Goal: Information Seeking & Learning: Check status

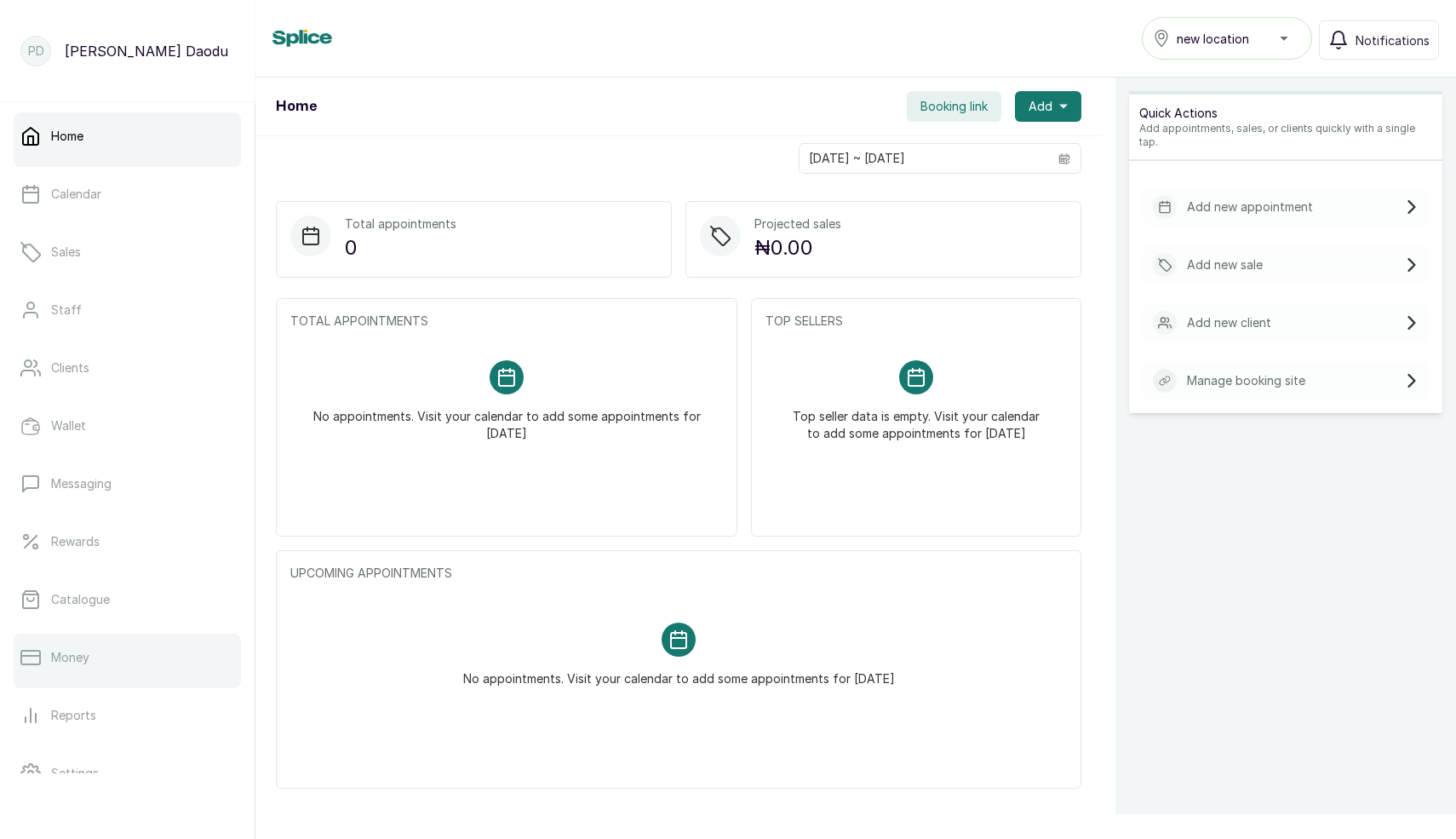
click at [72, 644] on link "Money" at bounding box center [128, 657] width 227 height 48
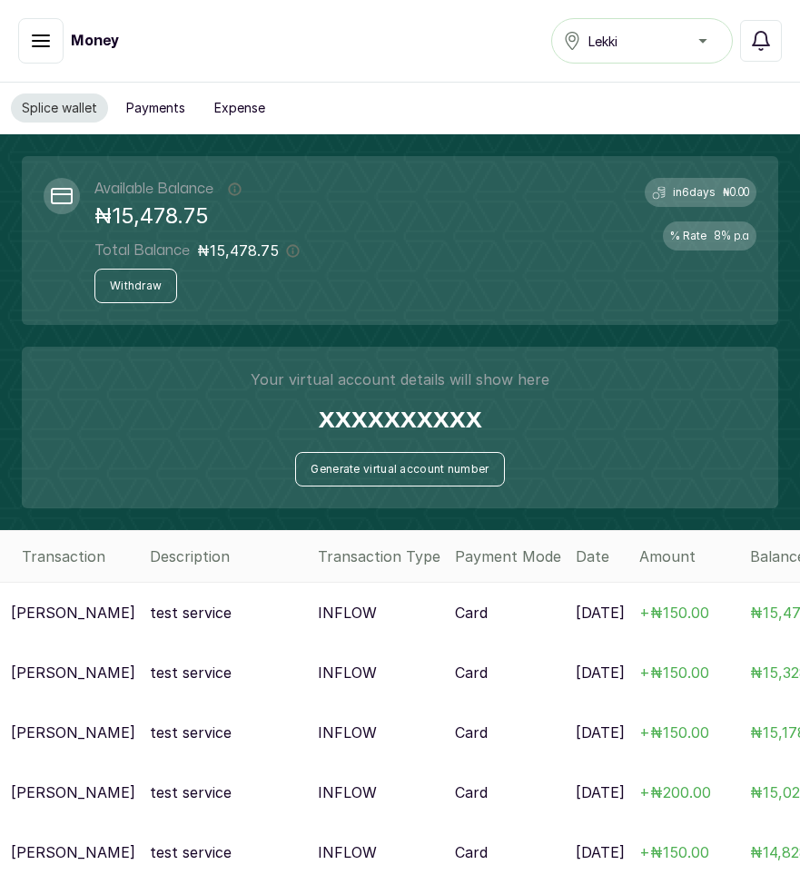
click at [54, 41] on button "Successful" at bounding box center [40, 40] width 45 height 45
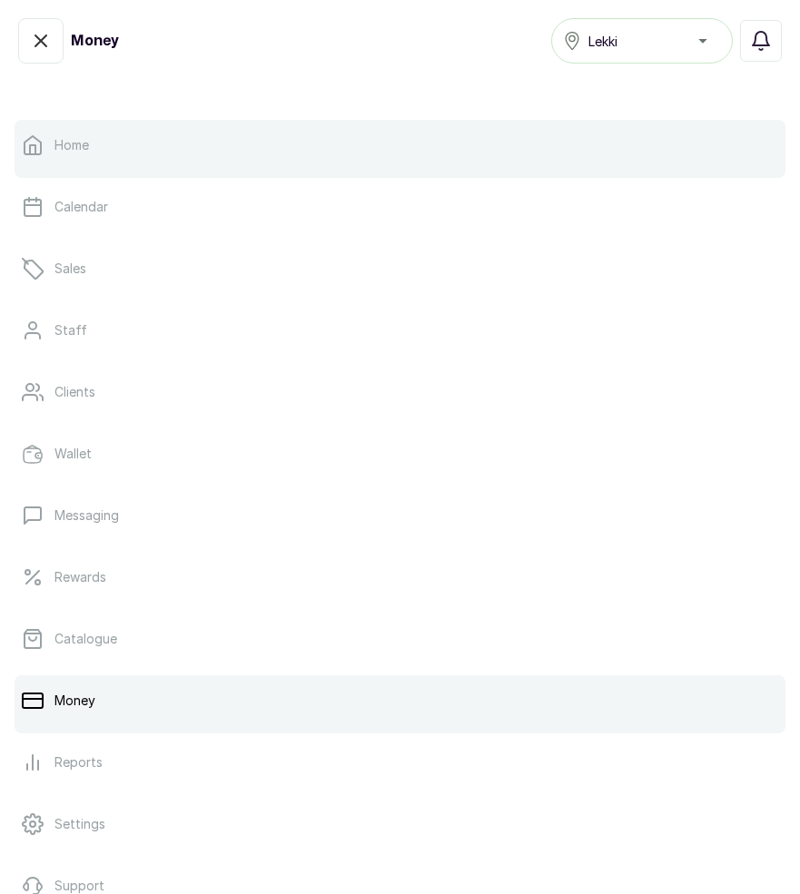
click at [58, 141] on p "Home" at bounding box center [71, 145] width 34 height 18
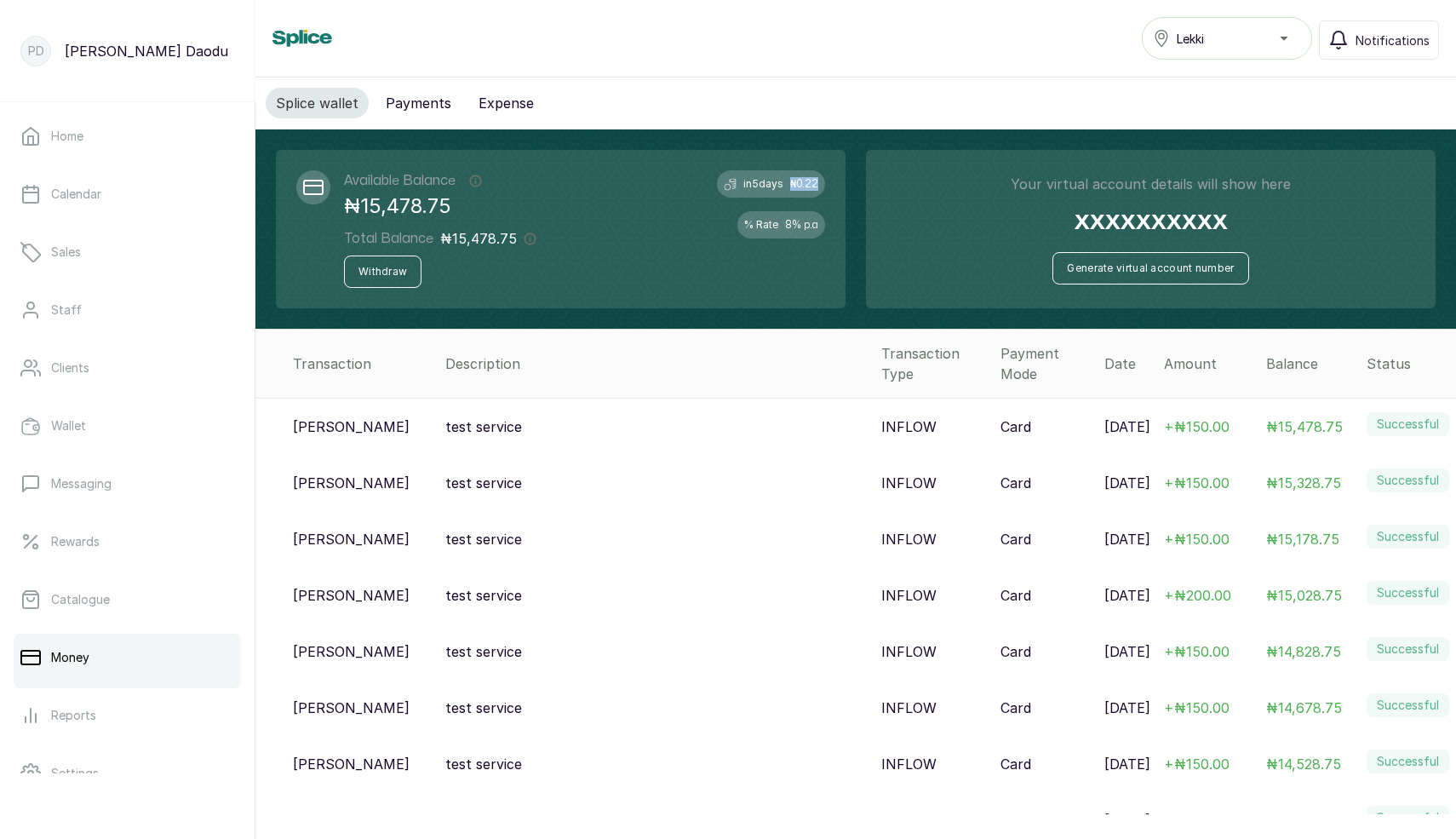
drag, startPoint x: 790, startPoint y: 185, endPoint x: 837, endPoint y: 185, distance: 47.0
click at [750, 185] on div "Available Balance This balance overall amount of money in your Splice Wallet, i…" at bounding box center [560, 229] width 569 height 159
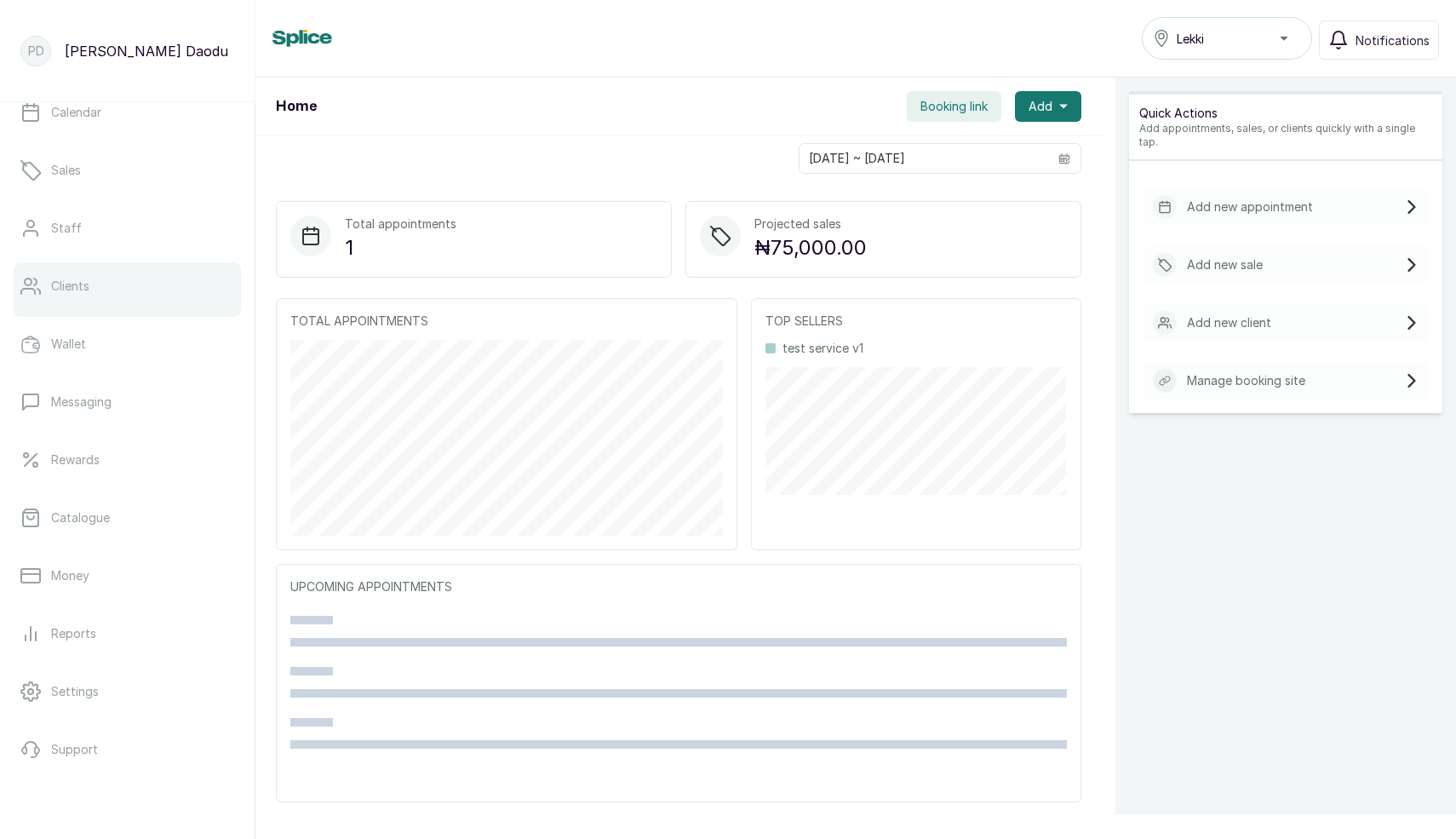
scroll to position [150, 0]
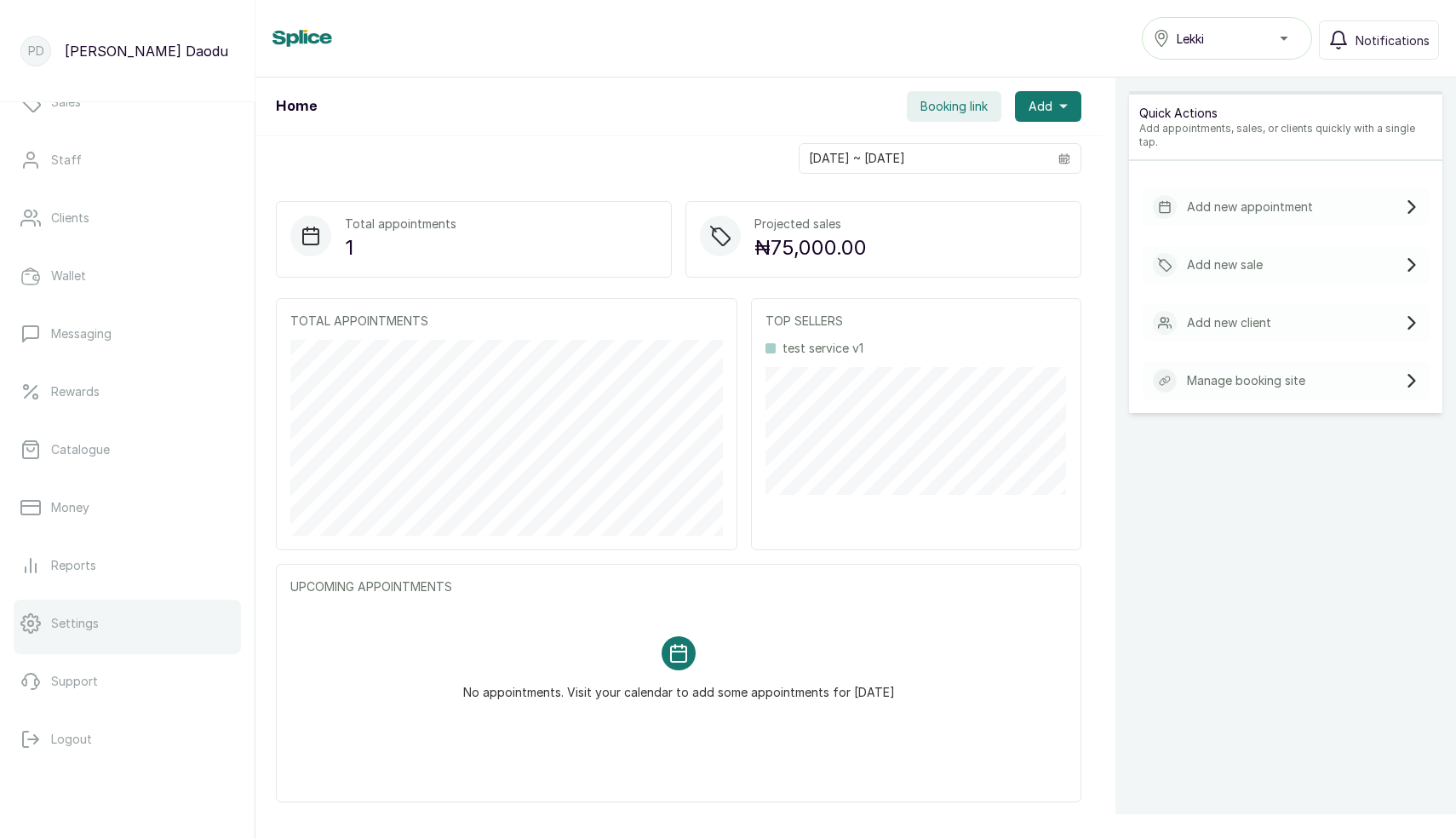
click at [82, 632] on p "Settings" at bounding box center [74, 623] width 48 height 17
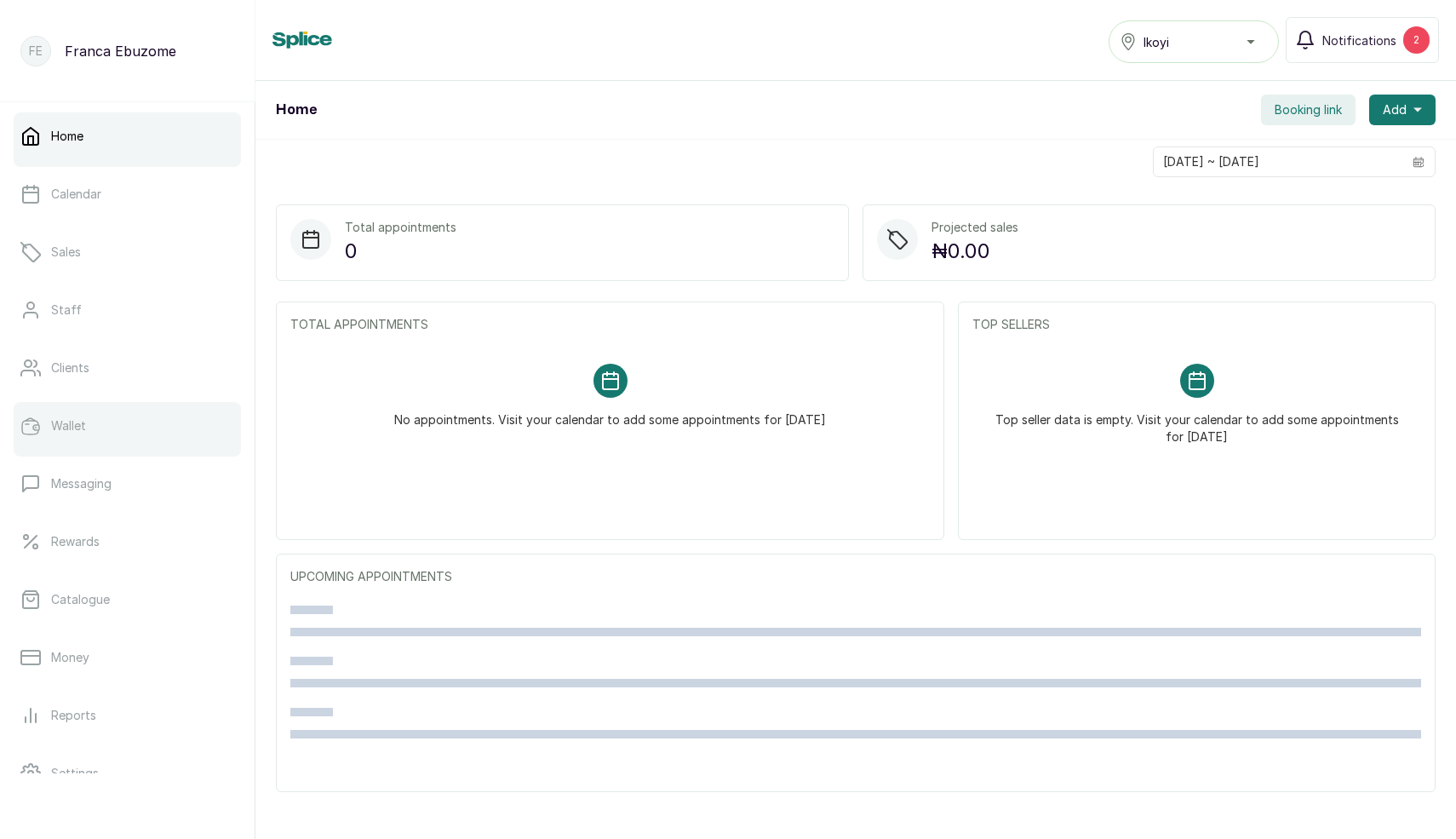
scroll to position [150, 0]
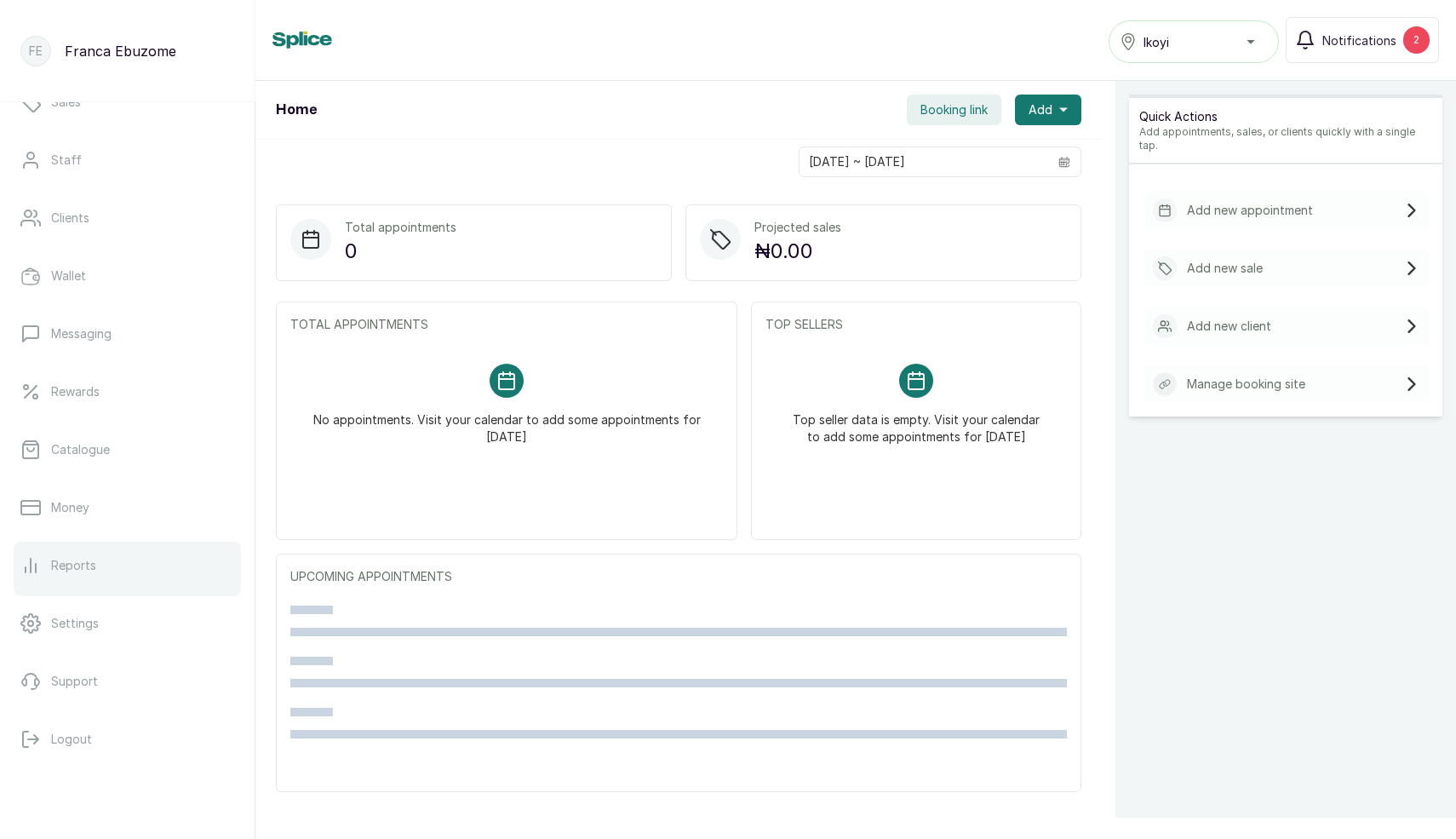
click at [80, 563] on p "Reports" at bounding box center [73, 566] width 45 height 17
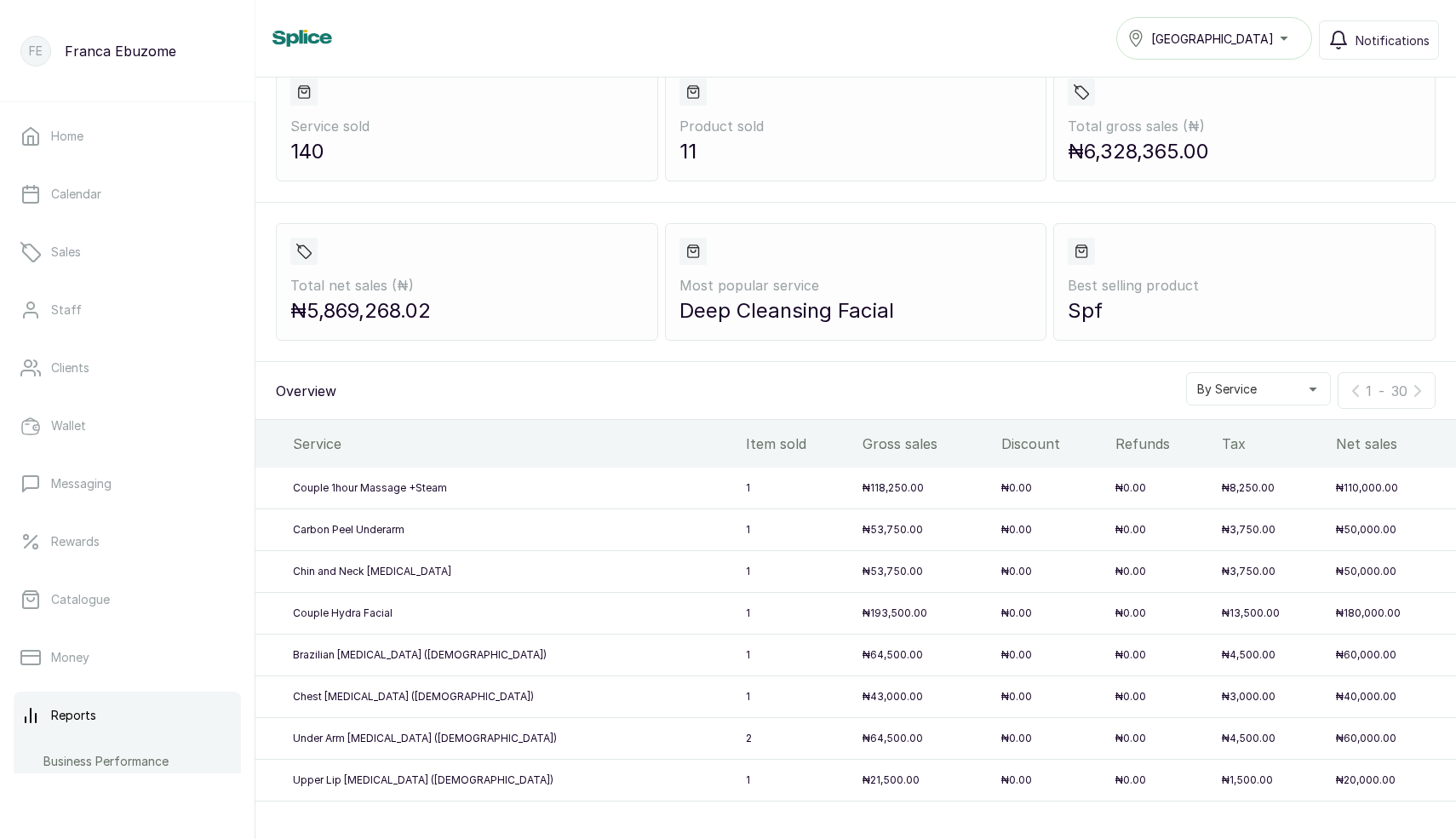
scroll to position [136, 0]
